Goal: Information Seeking & Learning: Check status

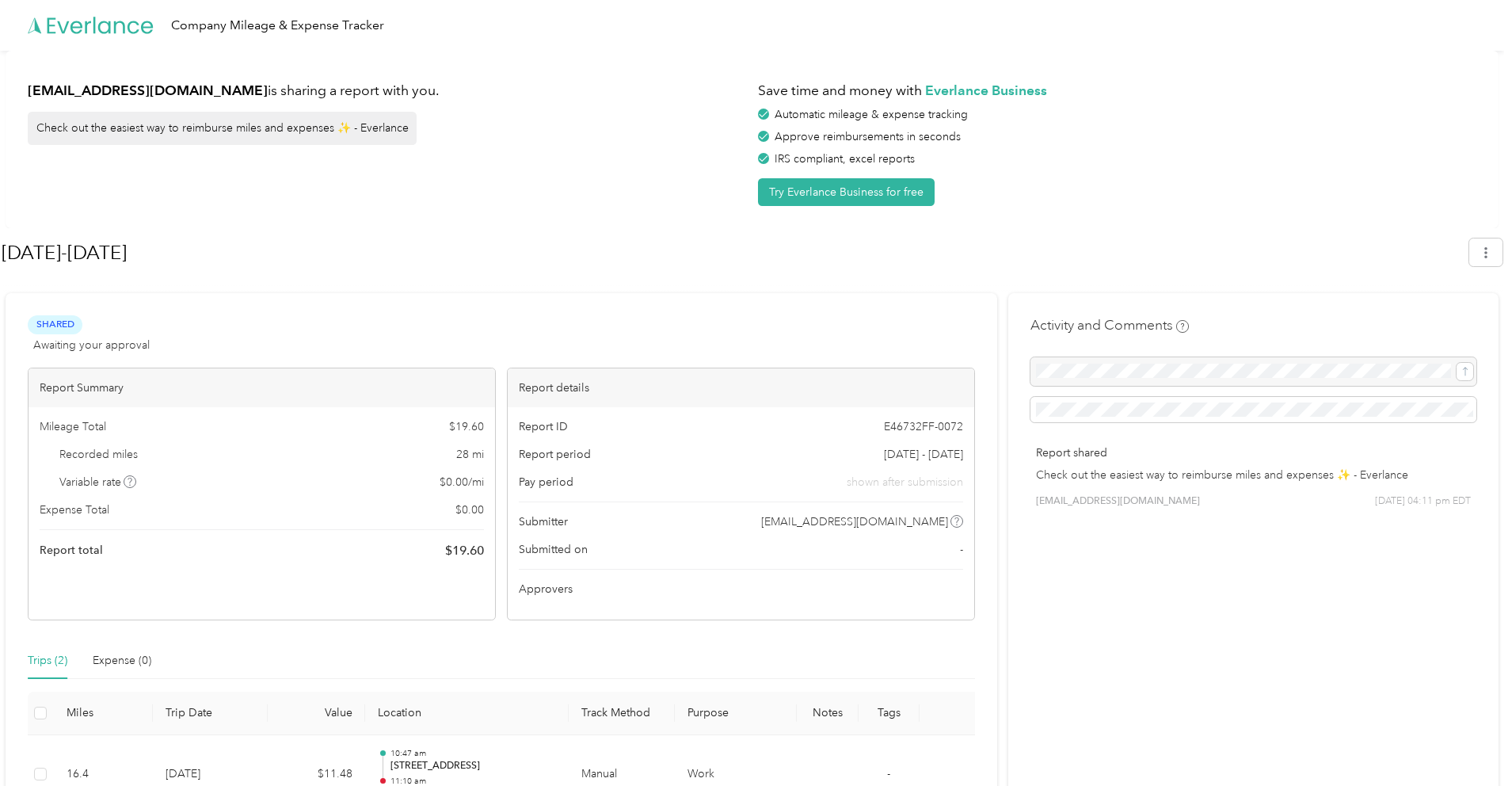
scroll to position [158, 0]
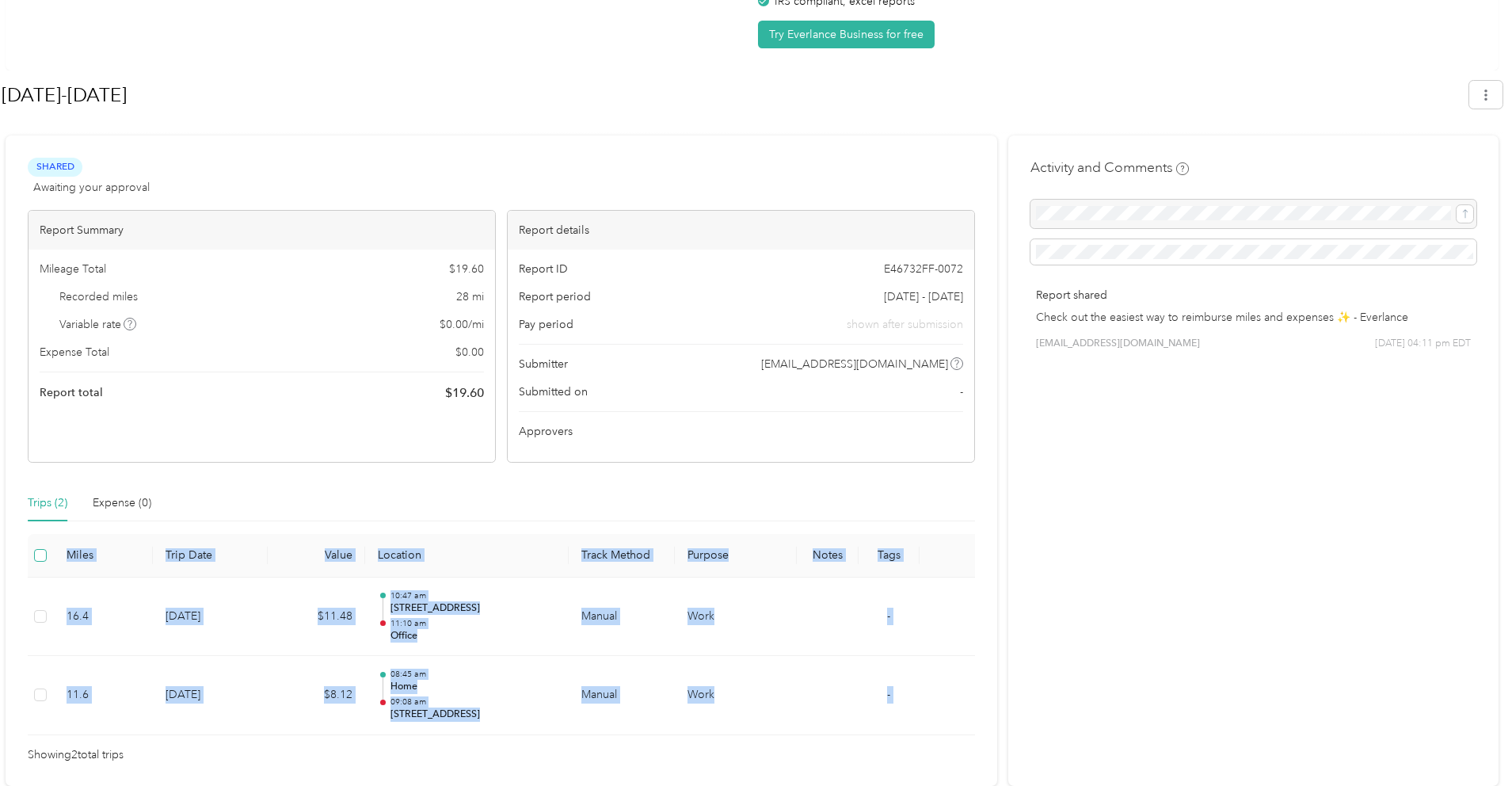
drag, startPoint x: 813, startPoint y: 744, endPoint x: 45, endPoint y: 563, distance: 789.0
click at [45, 563] on div "Miles Trip Date Value Location Track Method Purpose Notes Tags 16.4 [DATE] $11.…" at bounding box center [501, 649] width 948 height 230
copy table "Miles Trip Date Value Location Track Method Purpose Notes Tags 16.4 [DATE] $11.…"
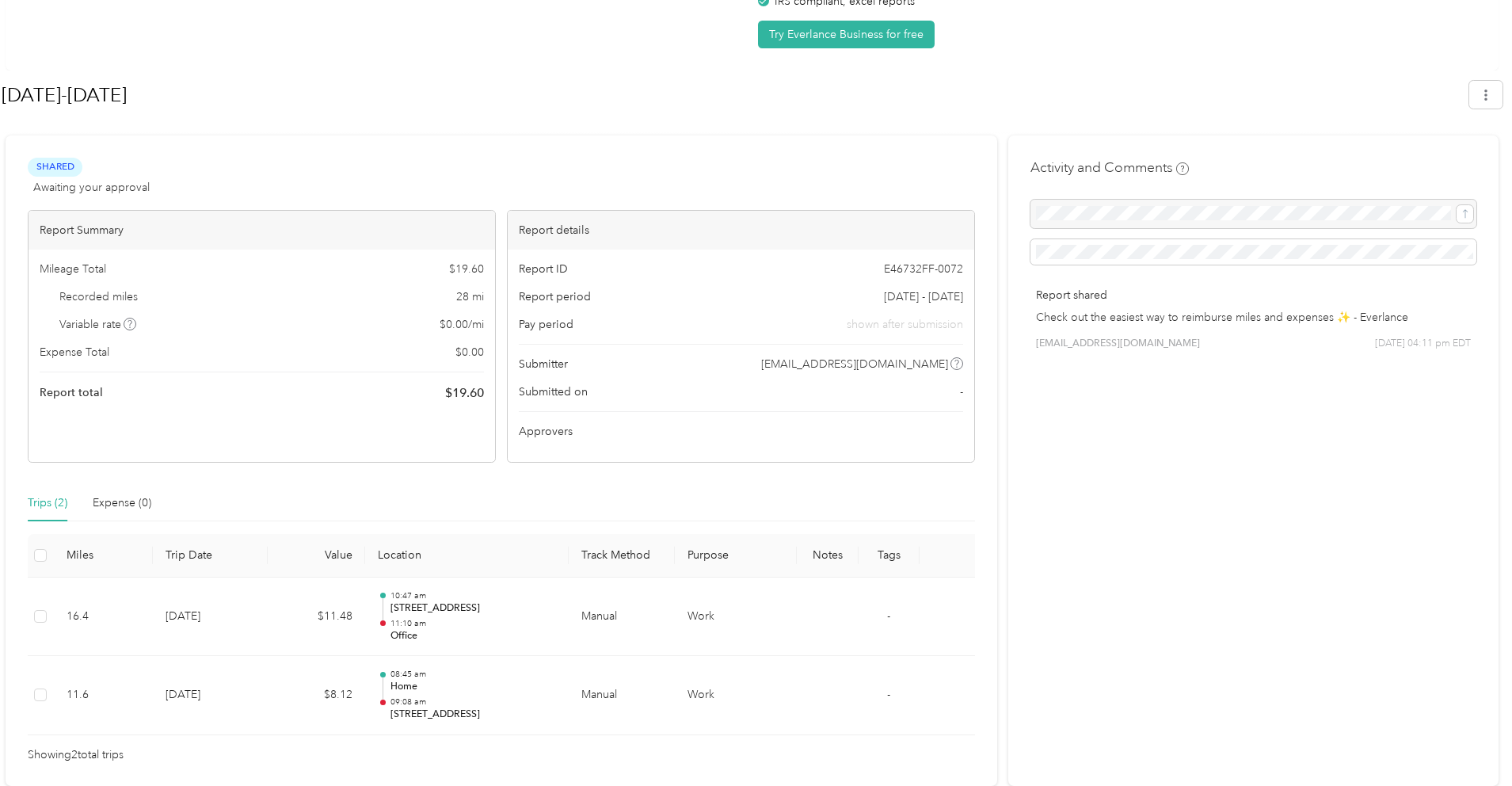
click at [376, 365] on div "Mileage Total $ 19.60 Recorded miles 28 mi Variable rate $ 0.00 / mi Expense To…" at bounding box center [261, 332] width 467 height 164
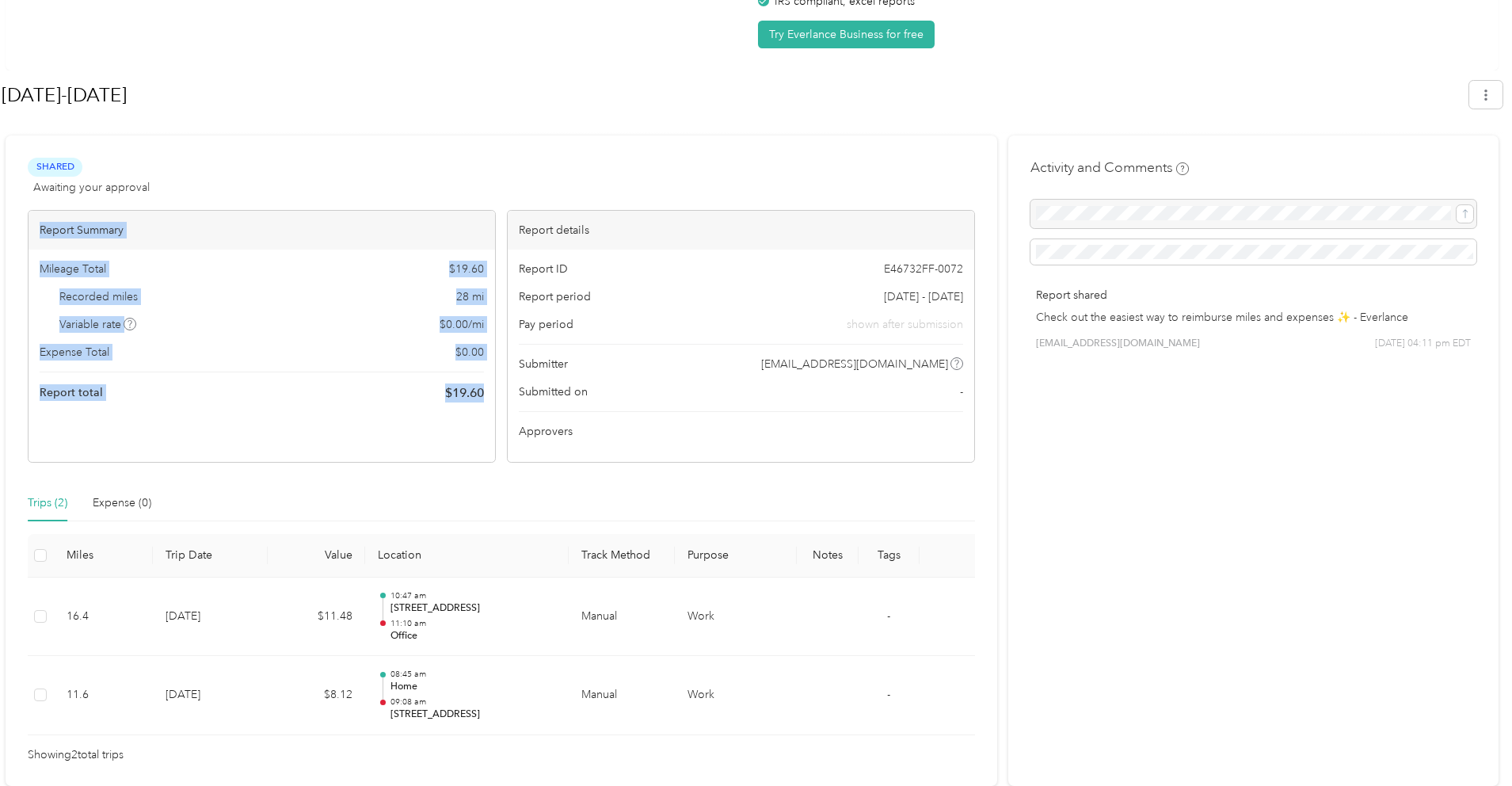
drag, startPoint x: 487, startPoint y: 432, endPoint x: 30, endPoint y: 231, distance: 499.2
click at [30, 231] on div "Report Summary Mileage Total $ 19.60 Recorded miles 28 mi Variable rate $ 0.00 …" at bounding box center [261, 335] width 468 height 253
copy div "Report Summary Mileage Total $ 19.60 Recorded miles 28 mi Variable rate $ 0.00 …"
click at [349, 349] on div "Expense Total $ 0.00" at bounding box center [262, 352] width 445 height 17
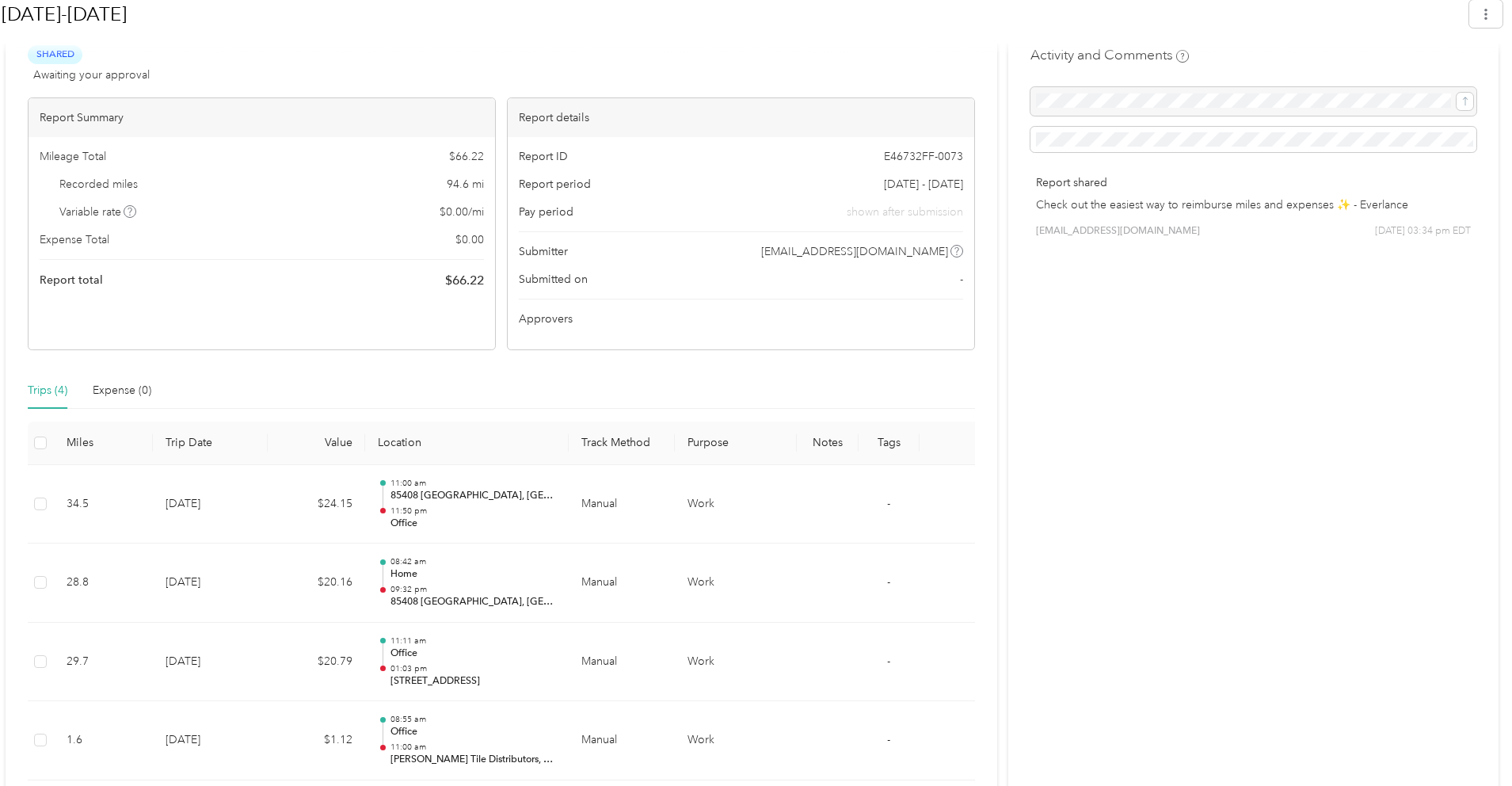
scroll to position [315, 0]
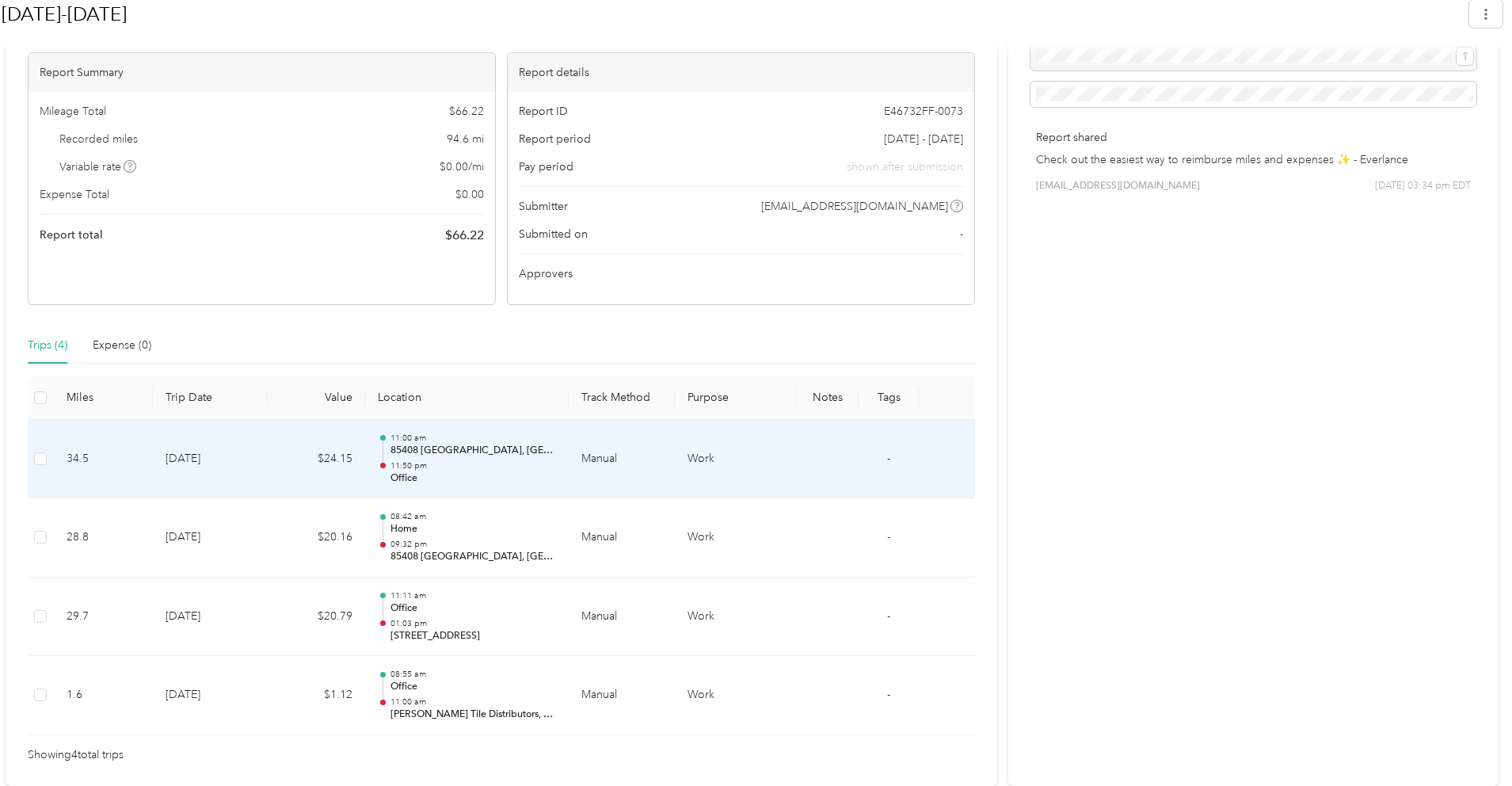
drag, startPoint x: 760, startPoint y: 752, endPoint x: 40, endPoint y: 444, distance: 783.1
click at [40, 444] on div "Miles Trip Date Value Location Track Method Purpose Notes Tags 34.5 [DATE] $24.…" at bounding box center [501, 570] width 948 height 387
copy div "34.5 [DATE] $24.15 11:00 am 85408 [PERSON_NAME][GEOGRAPHIC_DATA], [GEOGRAPHIC_D…"
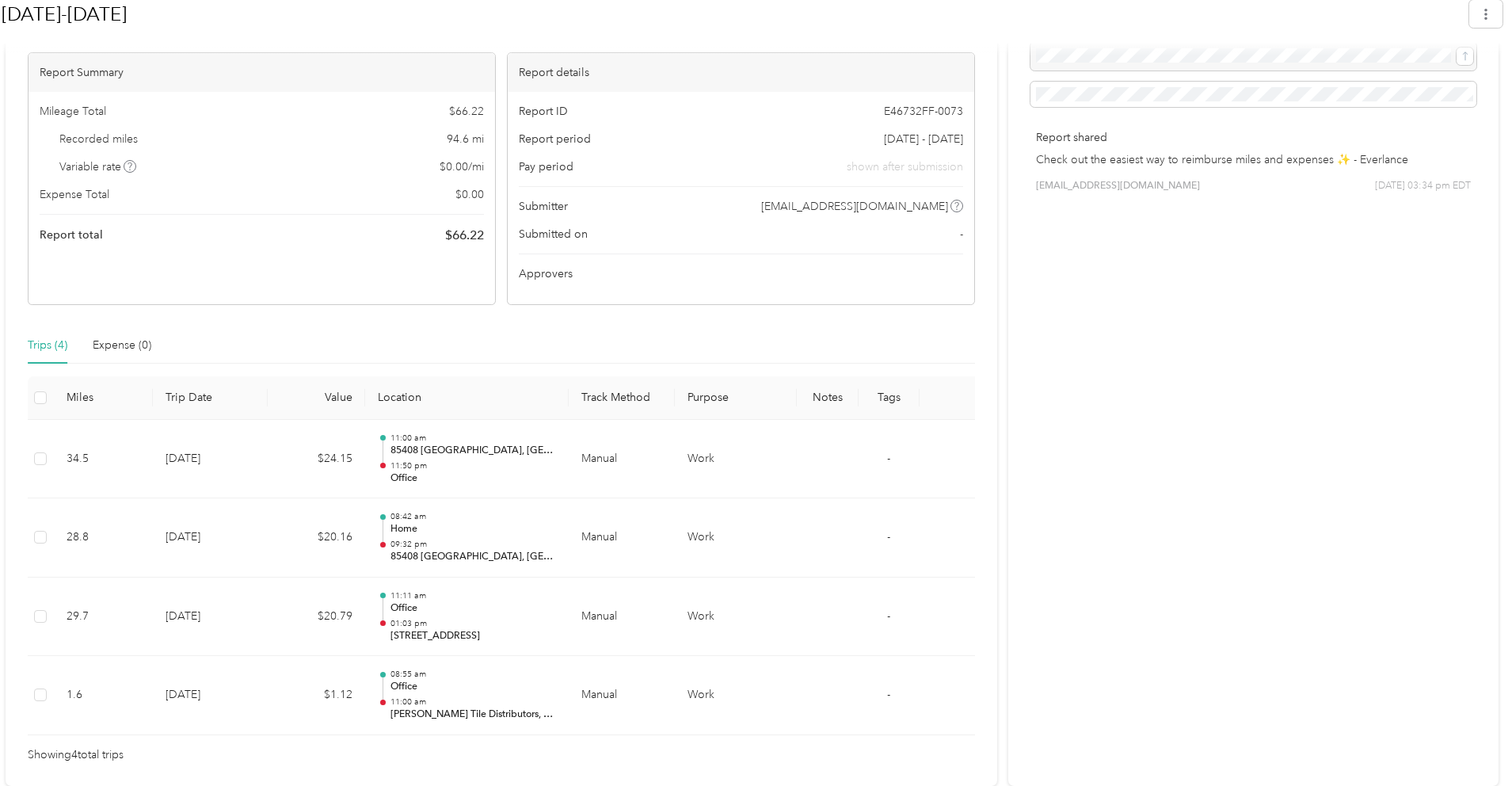
click at [455, 296] on div "Report Summary Mileage Total $ 66.22 Recorded miles 94.6 mi Variable rate $ 0.0…" at bounding box center [261, 178] width 468 height 253
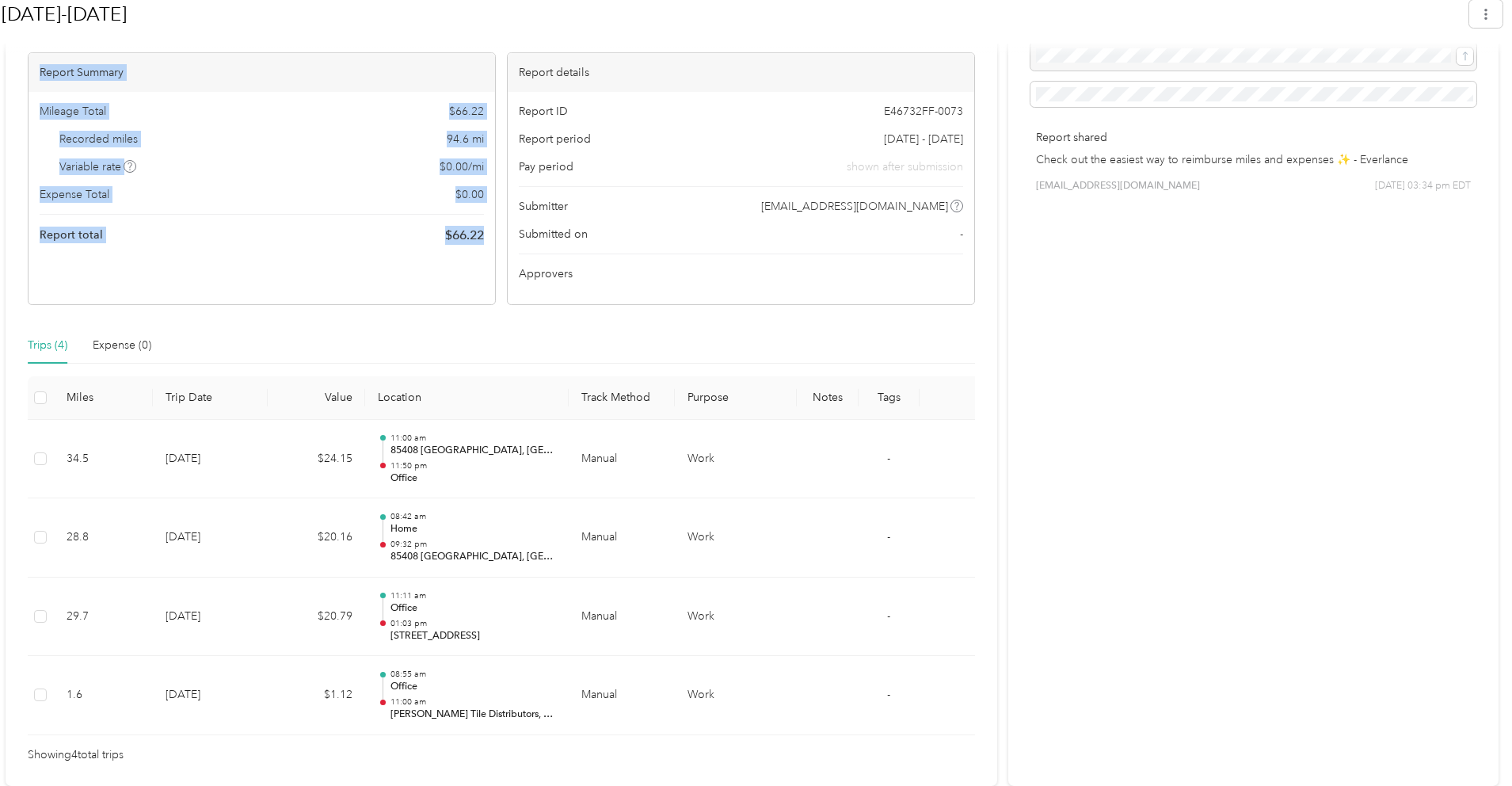
drag, startPoint x: 485, startPoint y: 272, endPoint x: 31, endPoint y: 76, distance: 494.5
click at [31, 76] on div "Report Summary Mileage Total $ 66.22 Recorded miles 94.6 mi Variable rate $ 0.0…" at bounding box center [261, 178] width 468 height 253
copy div "Report Summary Mileage Total $ 66.22 Recorded miles 94.6 mi Variable rate $ 0.0…"
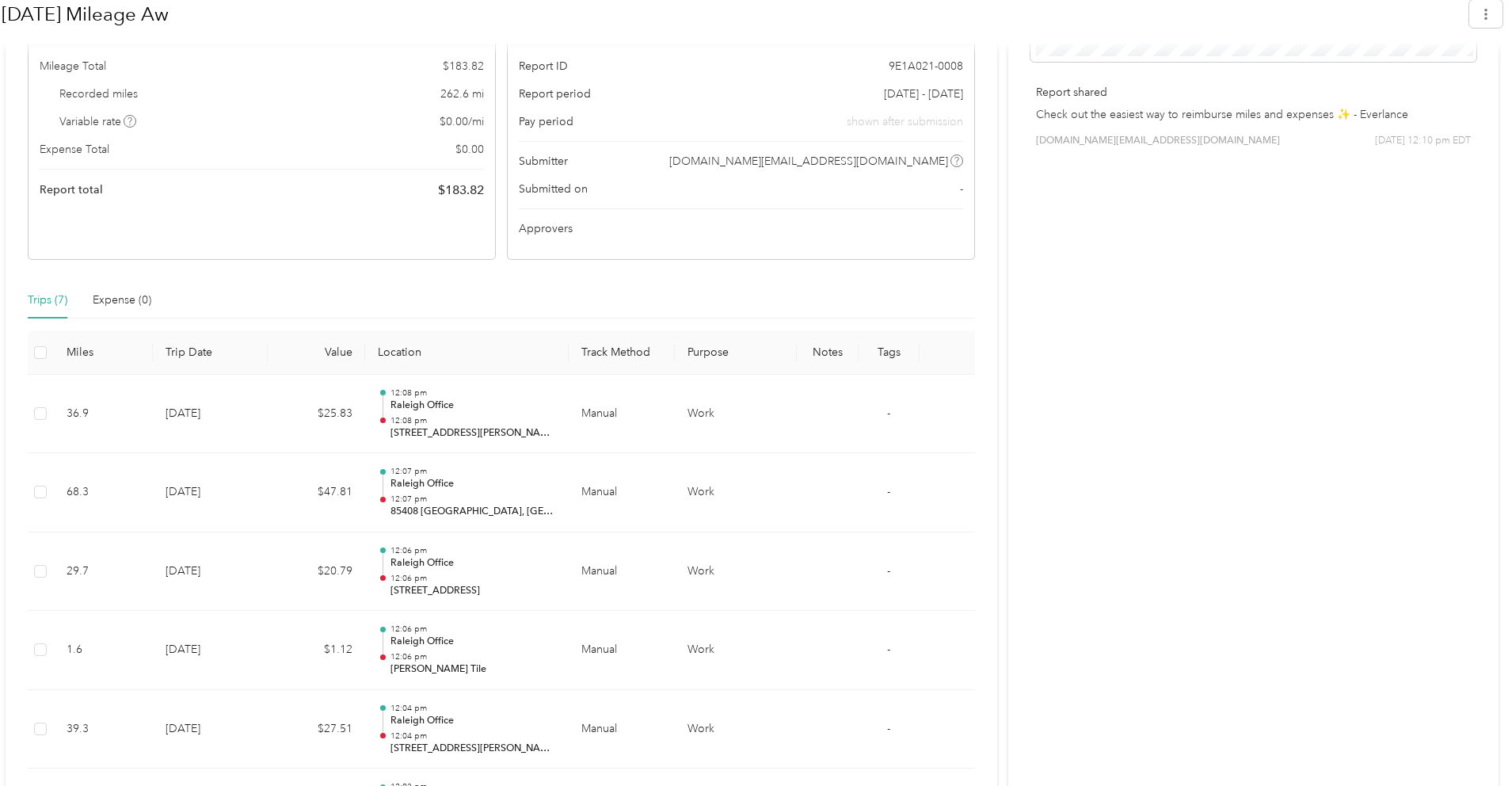
scroll to position [552, 0]
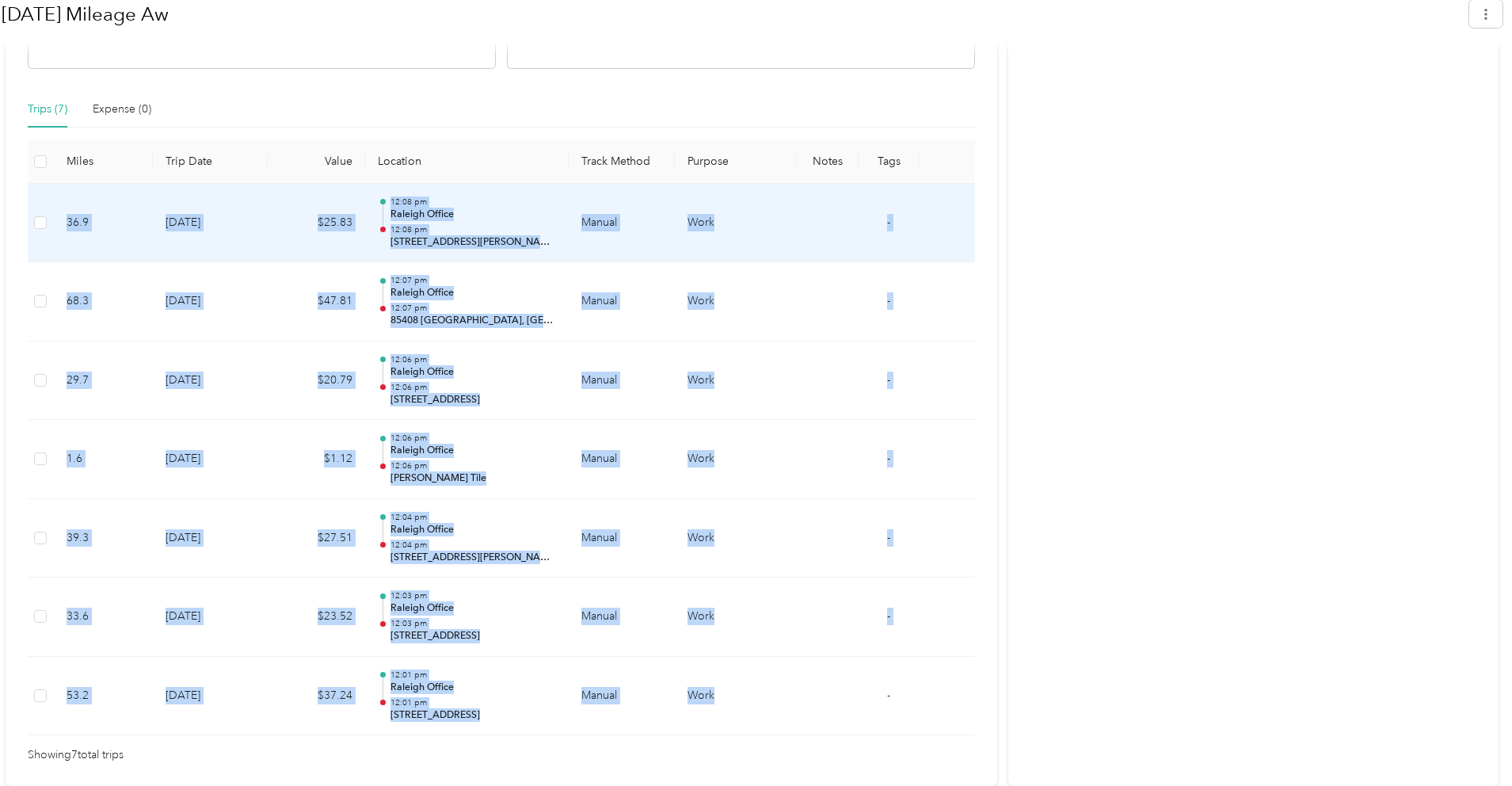
drag, startPoint x: 764, startPoint y: 724, endPoint x: 58, endPoint y: 191, distance: 884.6
click at [58, 191] on tbody "36.9 8-29-2025 $25.83 12:08 pm Raleigh Office 12:08 pm 102 Hamilton Hedge Pl, C…" at bounding box center [504, 460] width 953 height 552
copy tbody "36.9 8-29-2025 $25.83 12:08 pm Raleigh Office 12:08 pm 102 Hamilton Hedge Pl, C…"
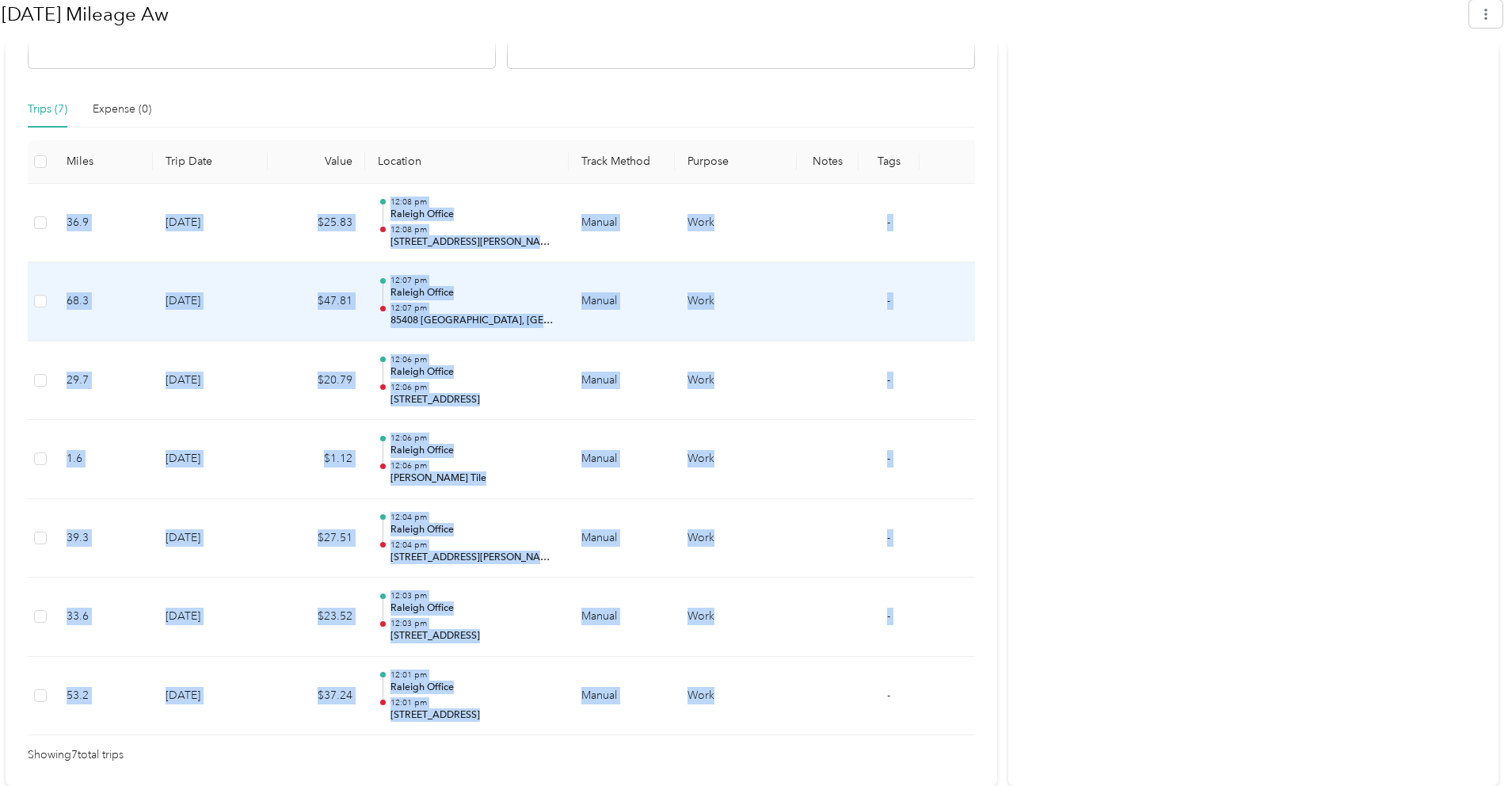
click at [402, 303] on p "12:07 pm" at bounding box center [474, 307] width 166 height 11
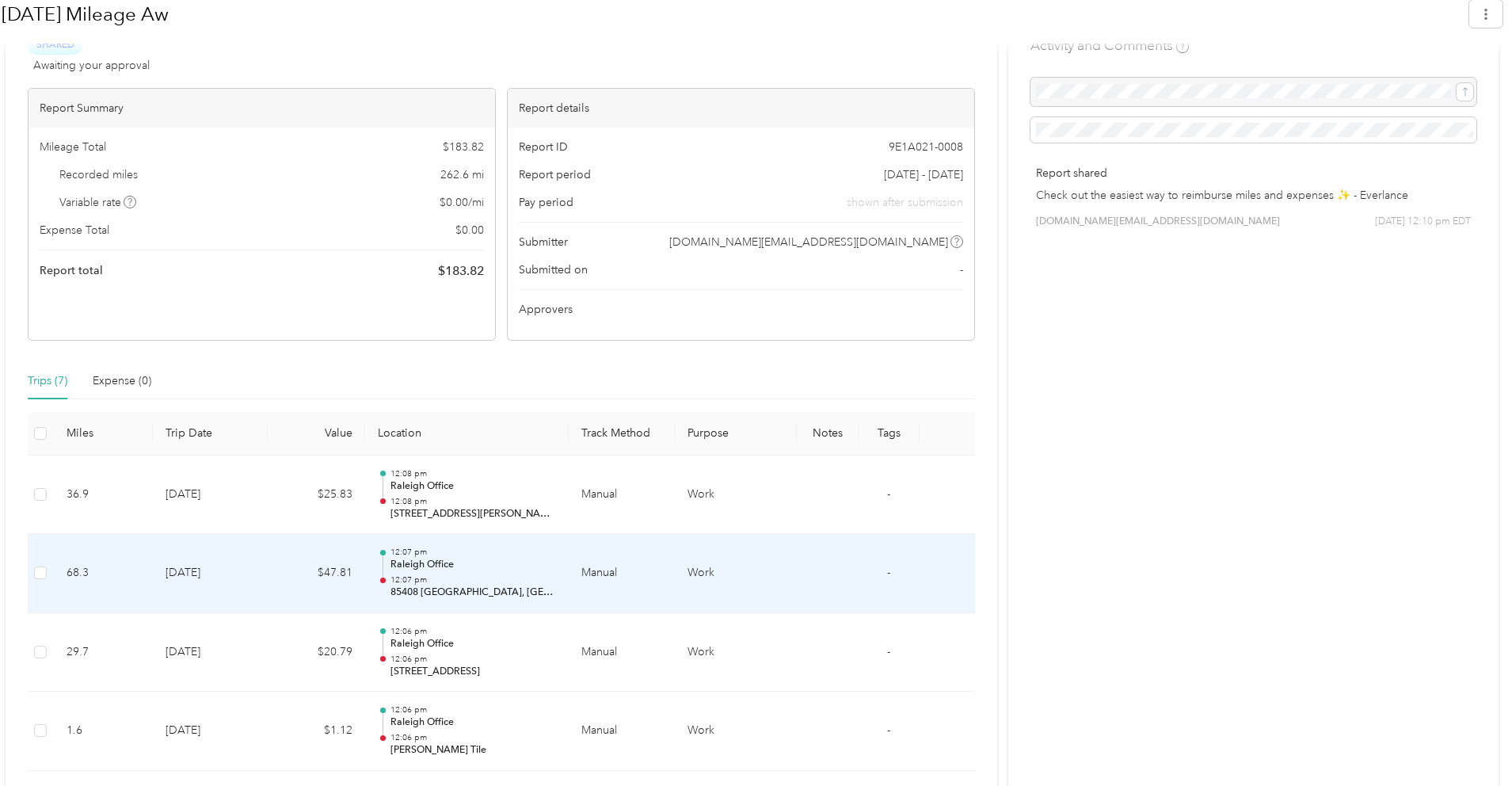
scroll to position [121, 0]
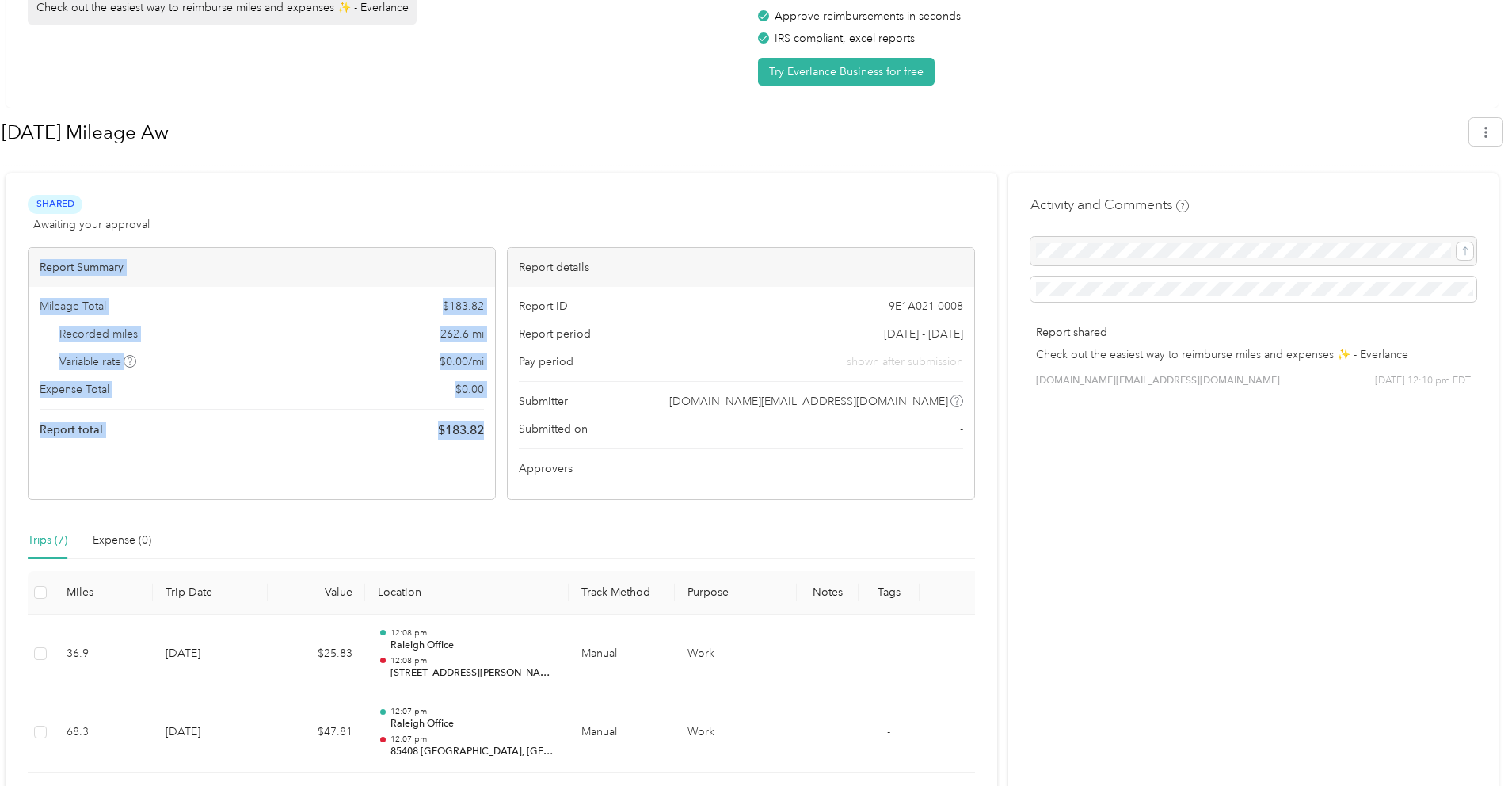
drag, startPoint x: 491, startPoint y: 451, endPoint x: 26, endPoint y: 269, distance: 499.3
click at [26, 269] on div "Shared Awaiting your approval View activity & comments Report Summary Mileage T…" at bounding box center [502, 694] width 992 height 1044
copy div "Report Summary Mileage Total $ 183.82 Recorded miles 262.6 mi Variable rate $ 0…"
